Goal: Task Accomplishment & Management: Manage account settings

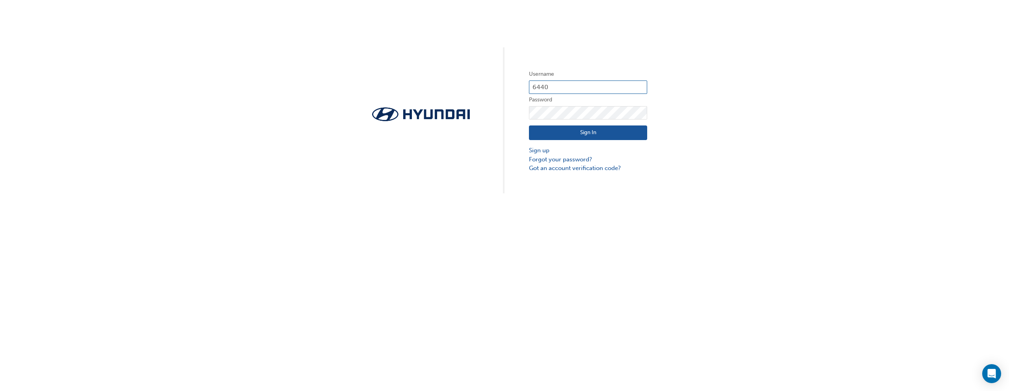
click at [576, 88] on input "6440" at bounding box center [588, 86] width 118 height 13
type input "6"
click at [585, 89] on input "text" at bounding box center [588, 86] width 118 height 13
type input "3470"
click at [566, 157] on link "Forgot your password?" at bounding box center [588, 159] width 118 height 9
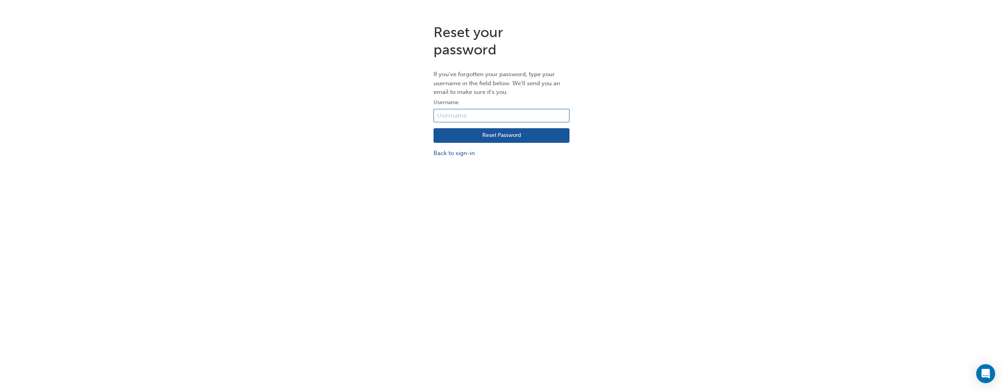
click at [503, 118] on input "text" at bounding box center [502, 115] width 136 height 13
type input "3470"
click at [704, 235] on div "Reset your password If you've forgotten your password, type your username in th…" at bounding box center [501, 213] width 1003 height 391
click at [542, 138] on button "Reset Password" at bounding box center [502, 135] width 136 height 15
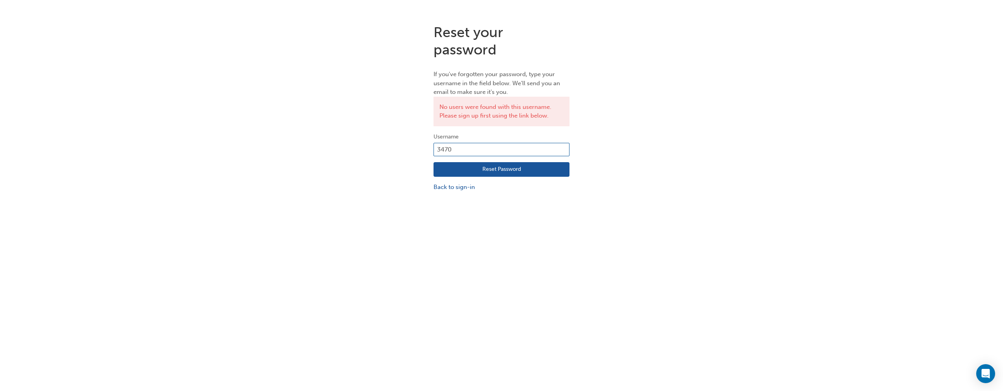
click at [516, 146] on input "3470" at bounding box center [502, 149] width 136 height 13
type input "347"
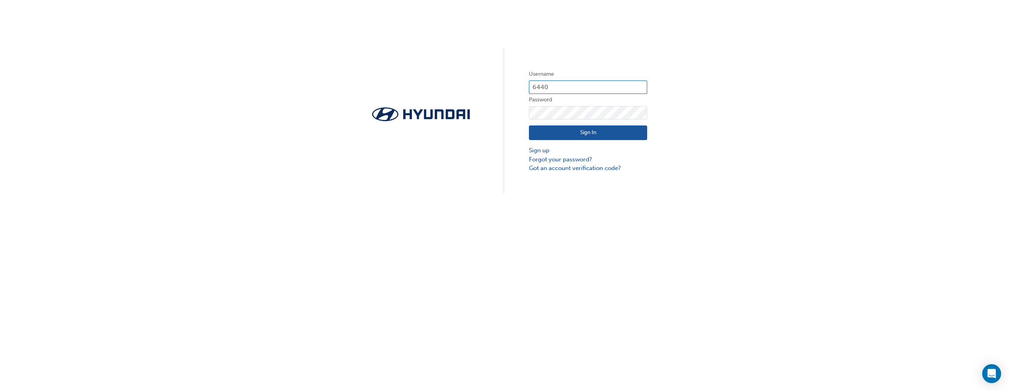
drag, startPoint x: 575, startPoint y: 84, endPoint x: 301, endPoint y: 86, distance: 274.3
click at [301, 86] on div "Username 6440 Password Sign In Sign up Forgot your password? Got an account ver…" at bounding box center [504, 96] width 1009 height 193
type input "HAU2435V62"
click at [581, 84] on input "HAU2435V62" at bounding box center [588, 86] width 118 height 13
click at [581, 128] on button "Sign In" at bounding box center [588, 132] width 118 height 15
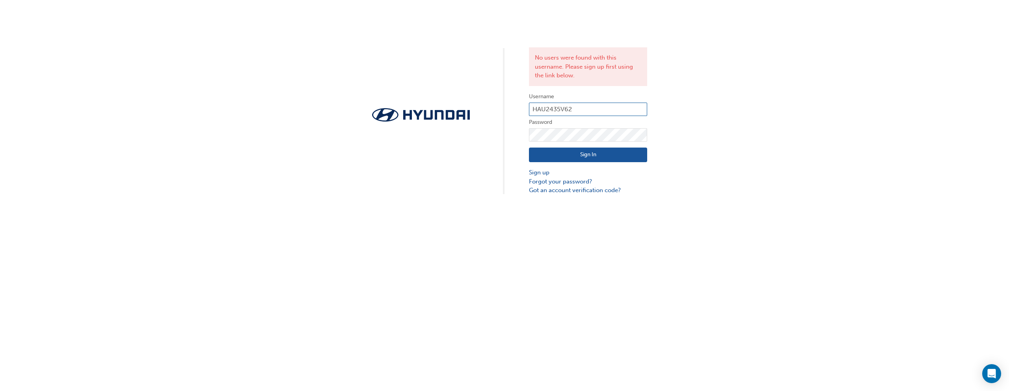
click at [594, 113] on input "HAU2435V62" at bounding box center [588, 108] width 118 height 13
click at [547, 173] on link "Sign up" at bounding box center [588, 172] width 118 height 9
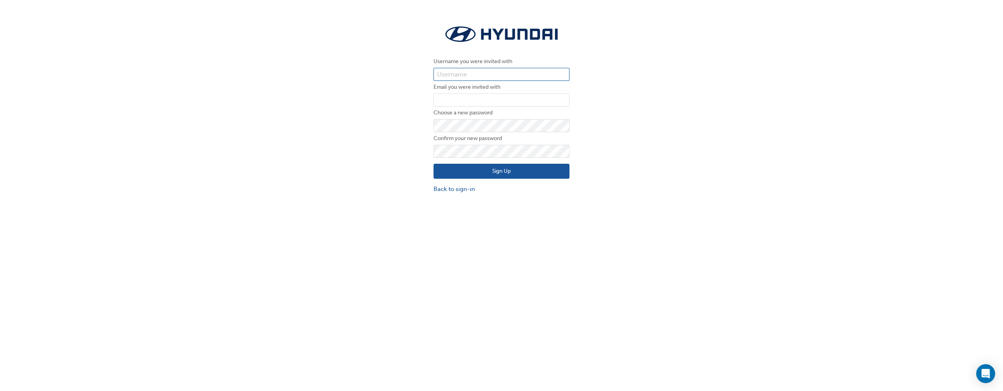
click at [508, 68] on input "text" at bounding box center [502, 74] width 136 height 13
click at [623, 76] on div "Username you were invited with Email you were invited with Choose a new passwor…" at bounding box center [501, 108] width 1003 height 181
click at [538, 68] on input "text" at bounding box center [502, 74] width 136 height 13
click at [282, 69] on div "Username you were invited with Email you were invited with Choose a new passwor…" at bounding box center [501, 108] width 1003 height 181
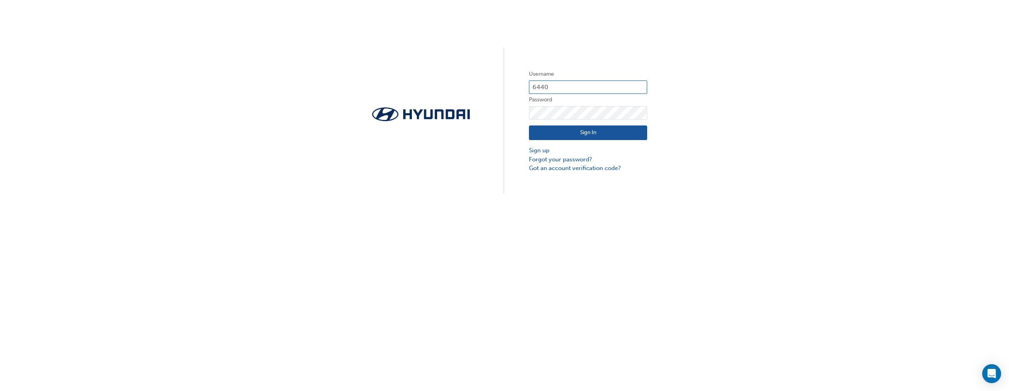
click at [562, 89] on input "6440" at bounding box center [588, 86] width 118 height 13
type input "6"
type input "34709"
drag, startPoint x: 548, startPoint y: 198, endPoint x: 560, endPoint y: 173, distance: 27.3
click at [548, 198] on div "Username 34709 Password Sign In Sign up Forgot your password? Got an account ve…" at bounding box center [504, 195] width 1009 height 391
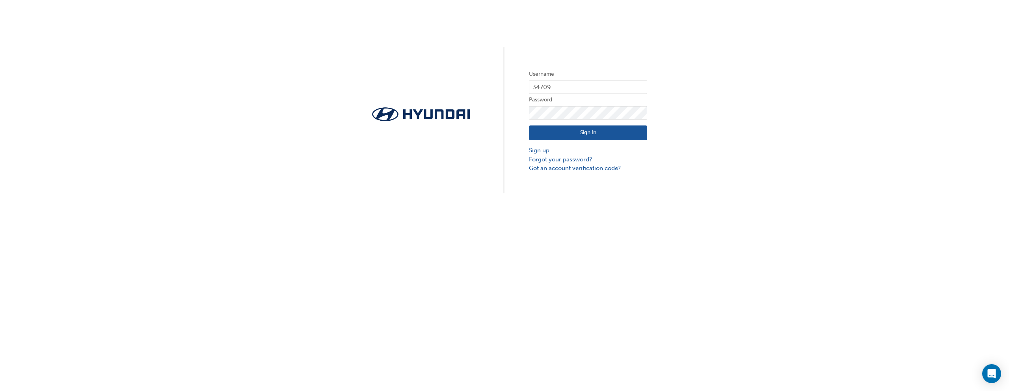
click at [588, 126] on button "Sign In" at bounding box center [588, 132] width 118 height 15
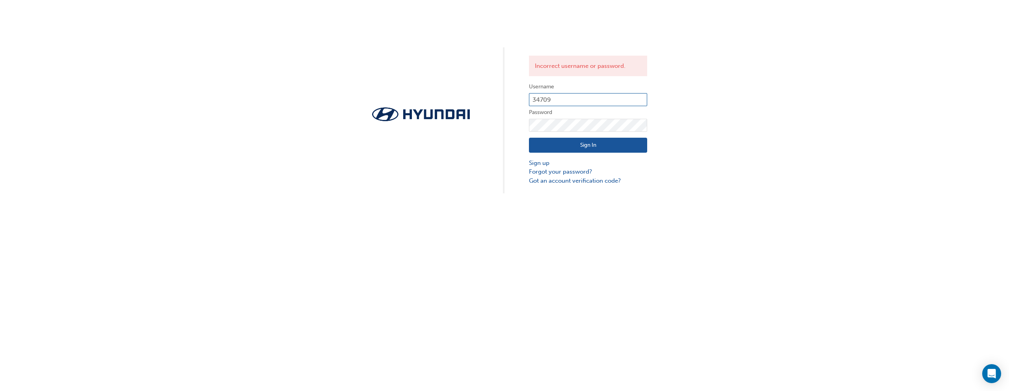
click at [580, 101] on input "34709" at bounding box center [588, 99] width 118 height 13
type input "3"
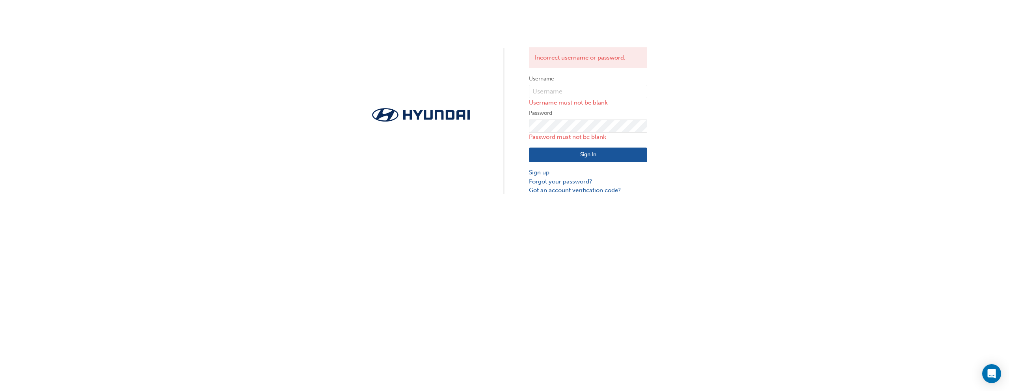
click at [518, 227] on div "Incorrect username or password. Username Username must not be blank Password Pa…" at bounding box center [504, 195] width 1009 height 391
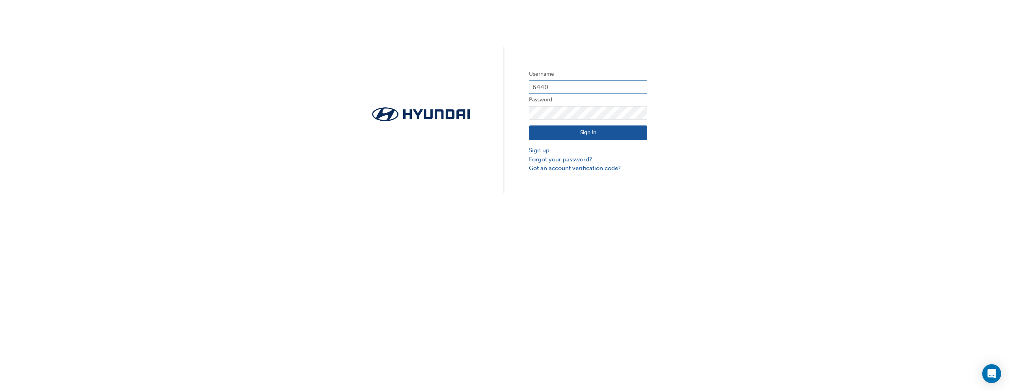
click at [618, 86] on input "6440" at bounding box center [588, 86] width 118 height 13
click at [608, 66] on div "Username 6440 Password Sign In Sign up Forgot your password? Got an account ver…" at bounding box center [504, 96] width 1009 height 193
click at [609, 82] on input "6440" at bounding box center [588, 86] width 118 height 13
type input "6"
type input "34711"
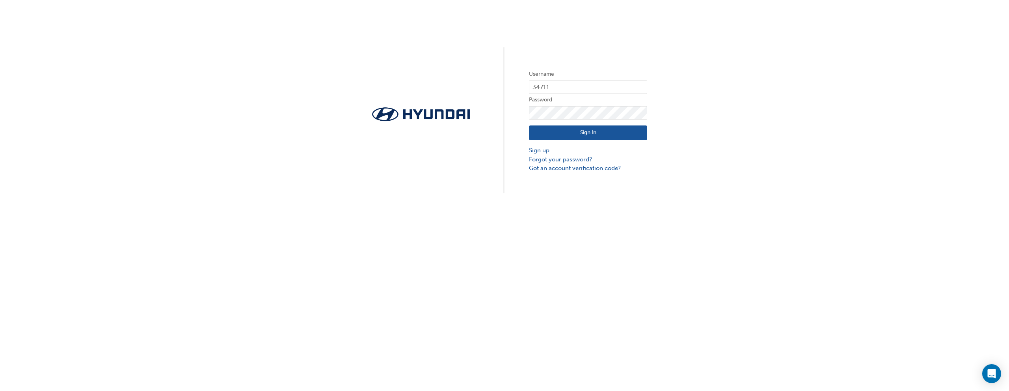
click at [566, 130] on button "Sign In" at bounding box center [588, 132] width 118 height 15
